Goal: Check status: Check status

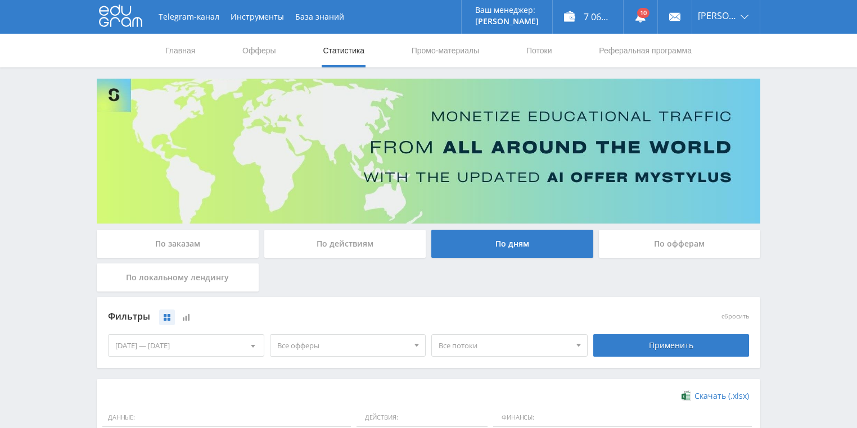
scroll to position [306, 0]
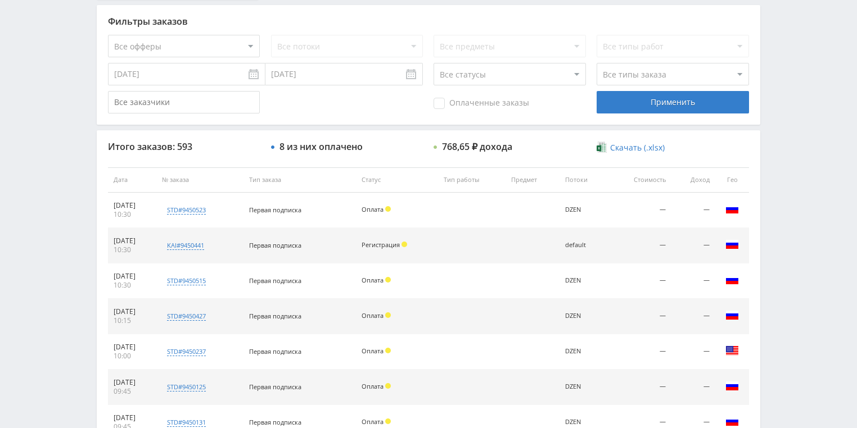
scroll to position [315, 0]
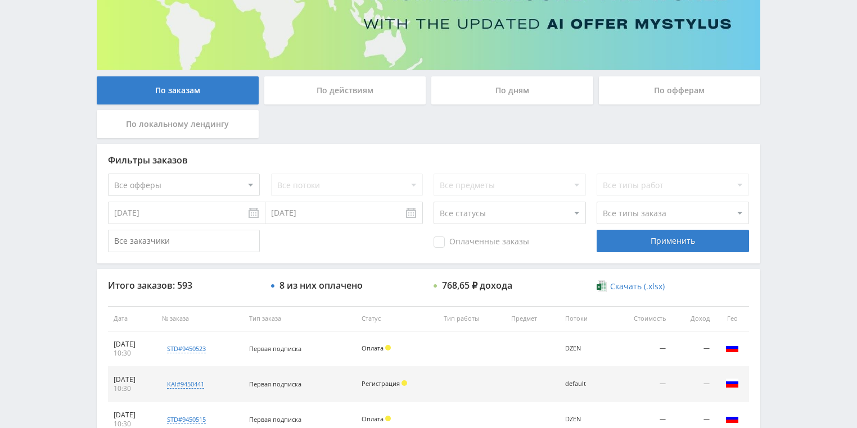
click at [313, 97] on div "По действиям" at bounding box center [345, 90] width 162 height 28
click at [0, 0] on input "По действиям" at bounding box center [0, 0] width 0 height 0
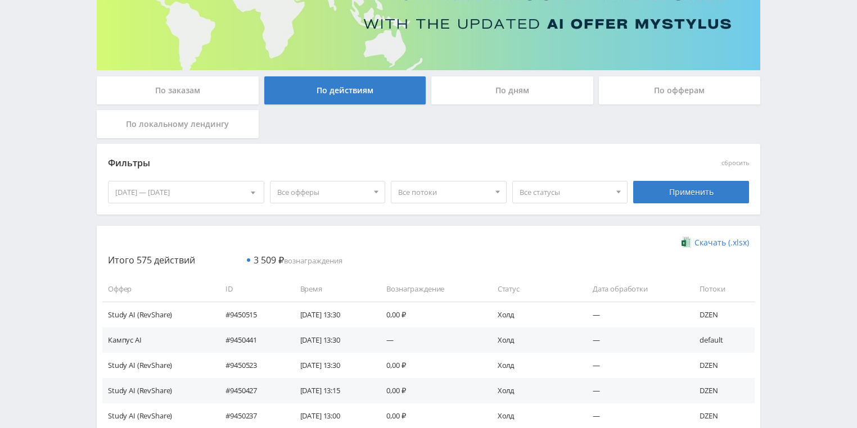
click at [481, 94] on div "По дням" at bounding box center [512, 90] width 162 height 28
click at [0, 0] on input "По дням" at bounding box center [0, 0] width 0 height 0
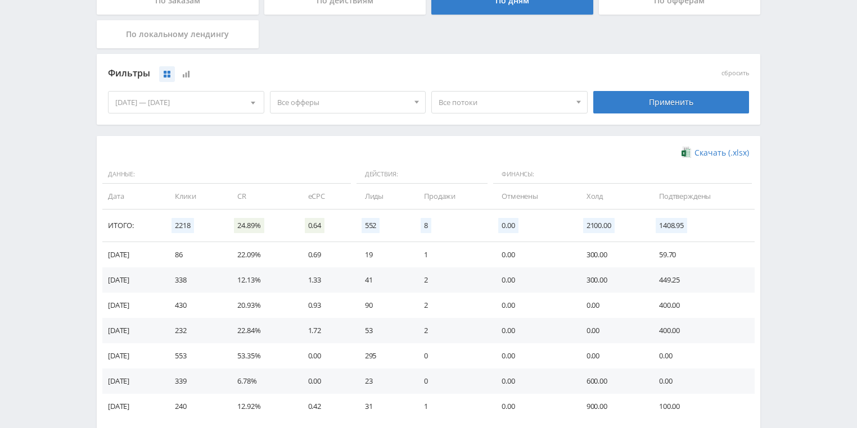
scroll to position [306, 0]
